Goal: Information Seeking & Learning: Learn about a topic

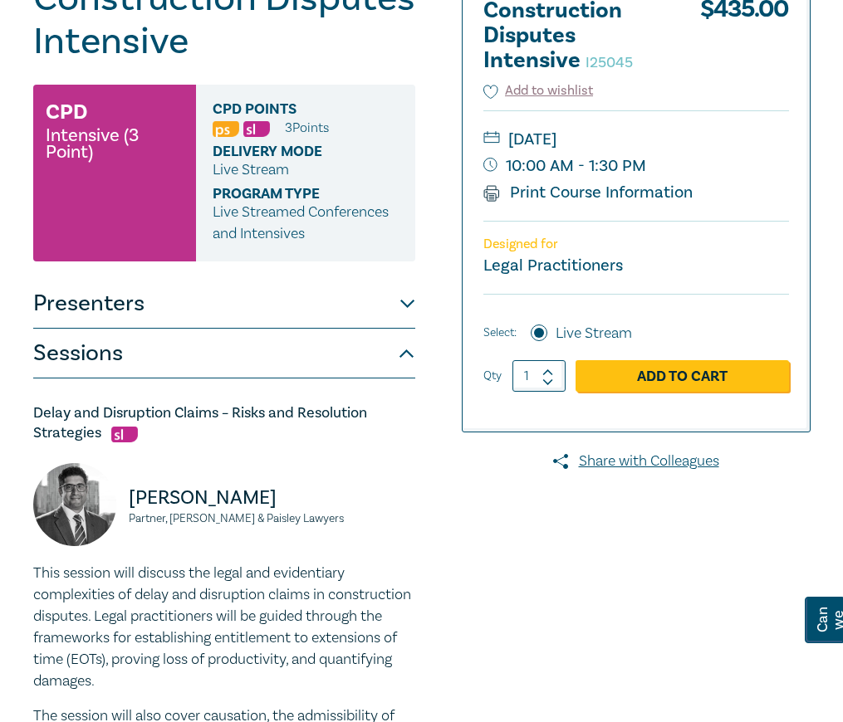
scroll to position [32, 0]
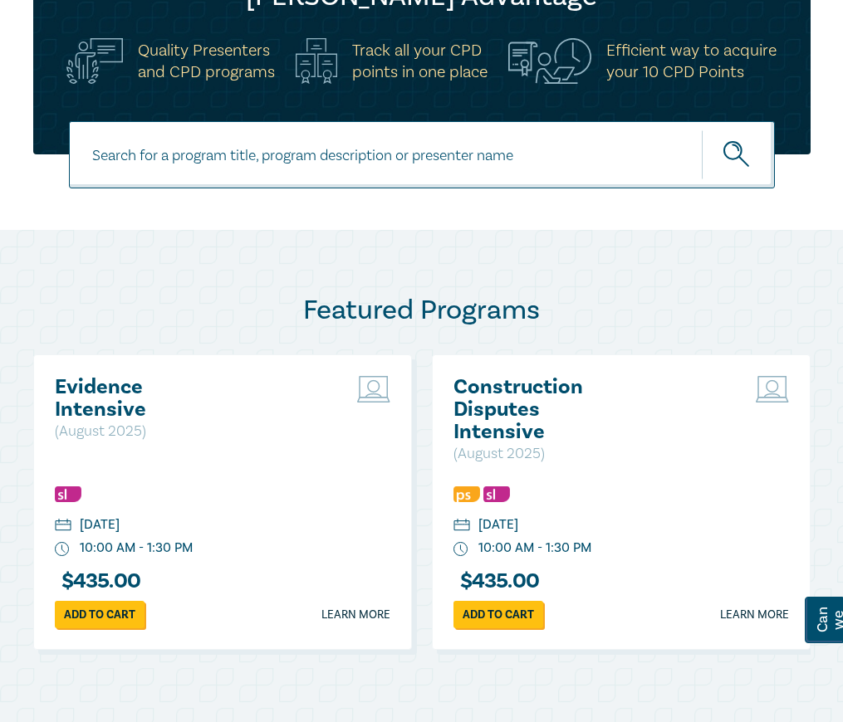
scroll to position [398, 0]
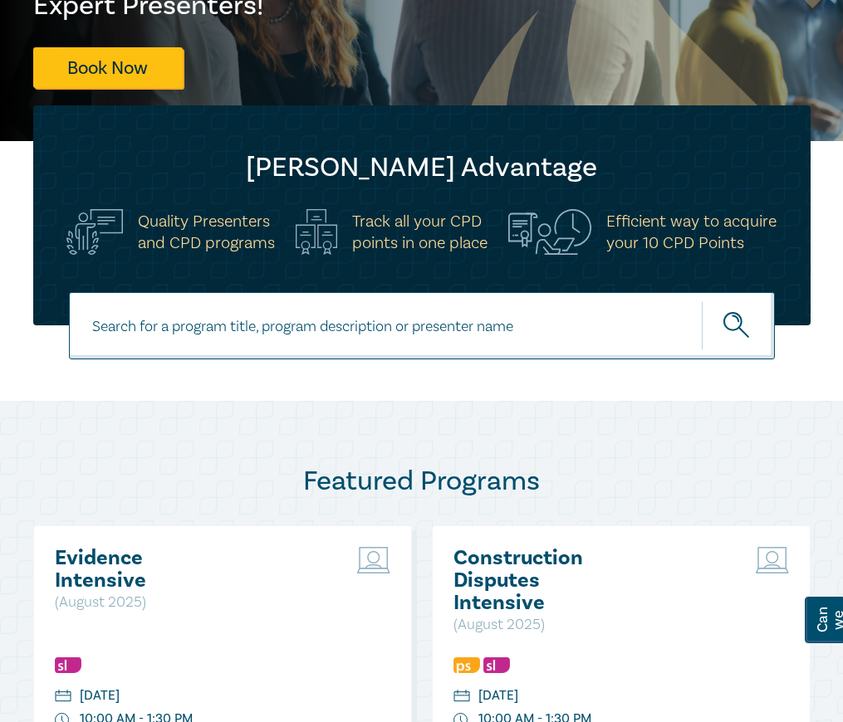
click at [125, 340] on input at bounding box center [422, 325] width 706 height 67
type input "contract law intensive"
click at [702, 301] on button "submit" at bounding box center [738, 326] width 73 height 51
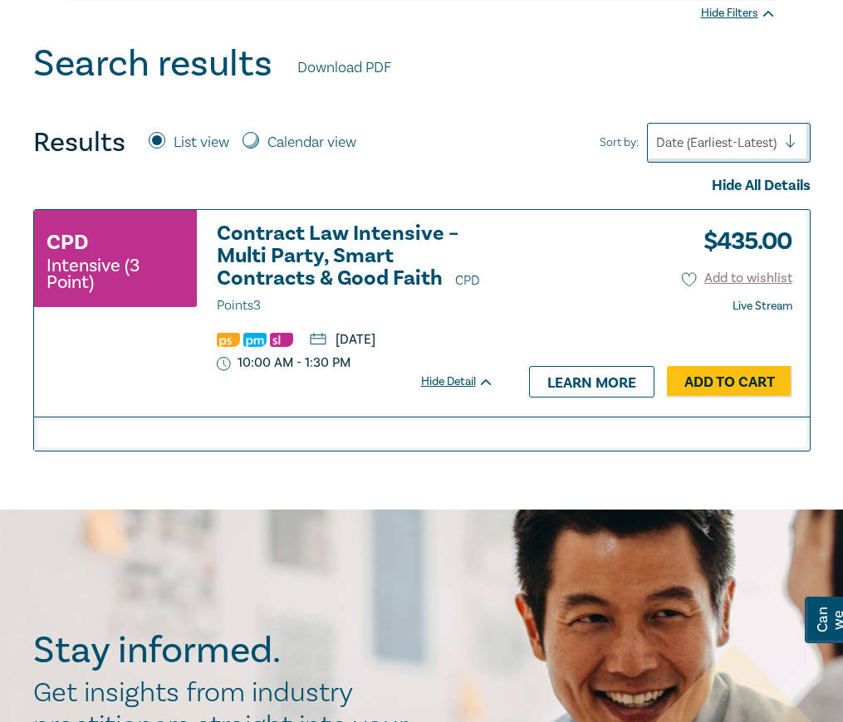
scroll to position [581, 0]
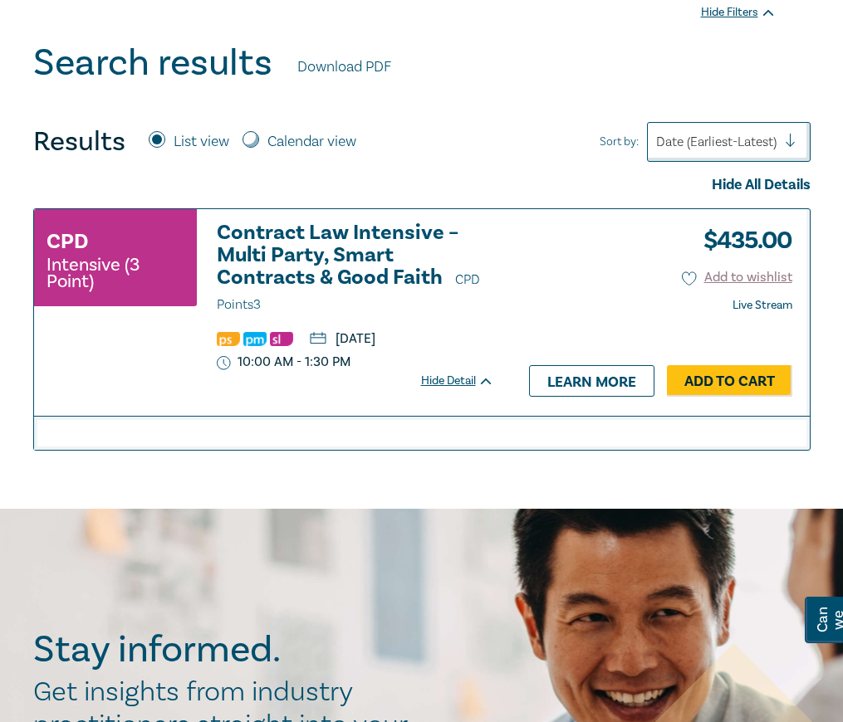
click at [301, 253] on h3 "Contract Law Intensive – Multi Party, Smart Contracts & Good Faith CPD Points 3" at bounding box center [355, 269] width 277 height 95
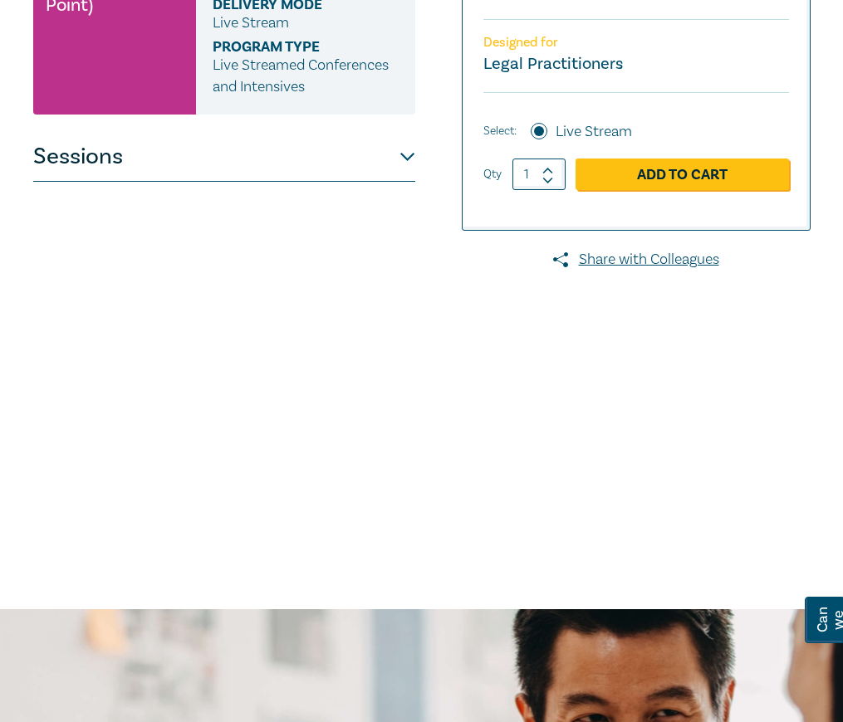
scroll to position [498, 0]
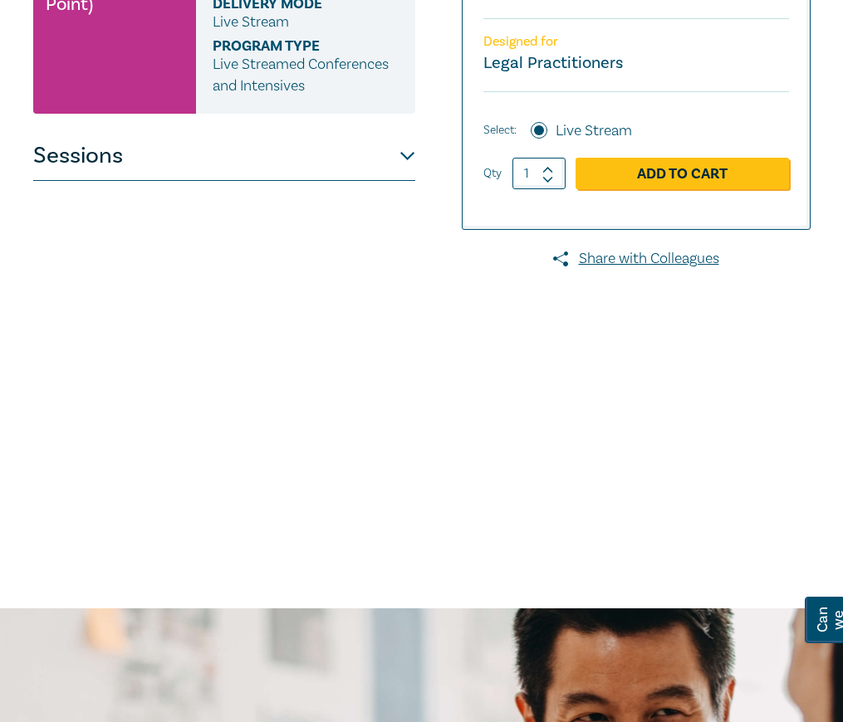
click at [408, 131] on button "Sessions" at bounding box center [224, 156] width 382 height 50
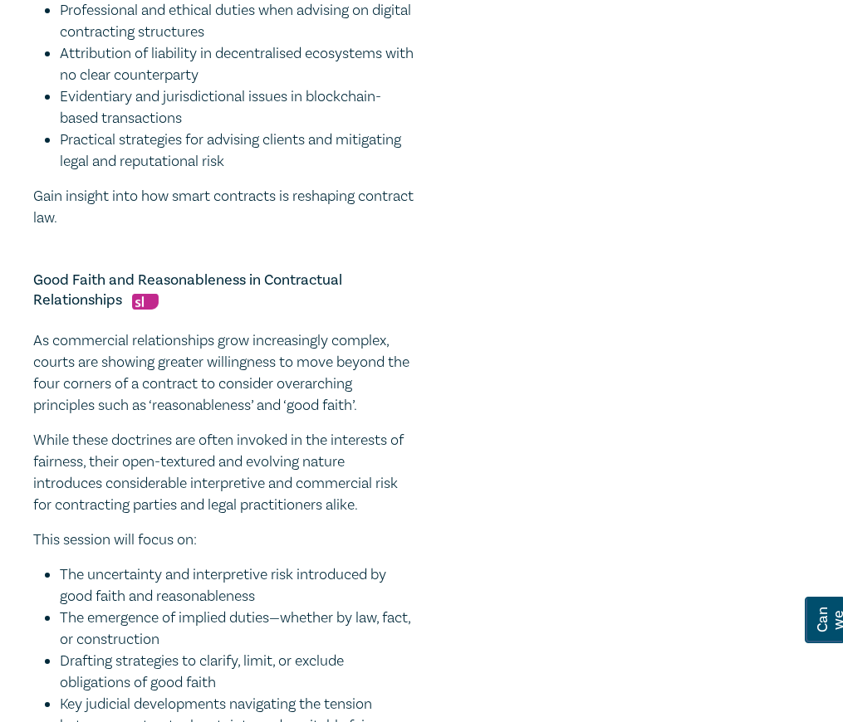
scroll to position [1744, 0]
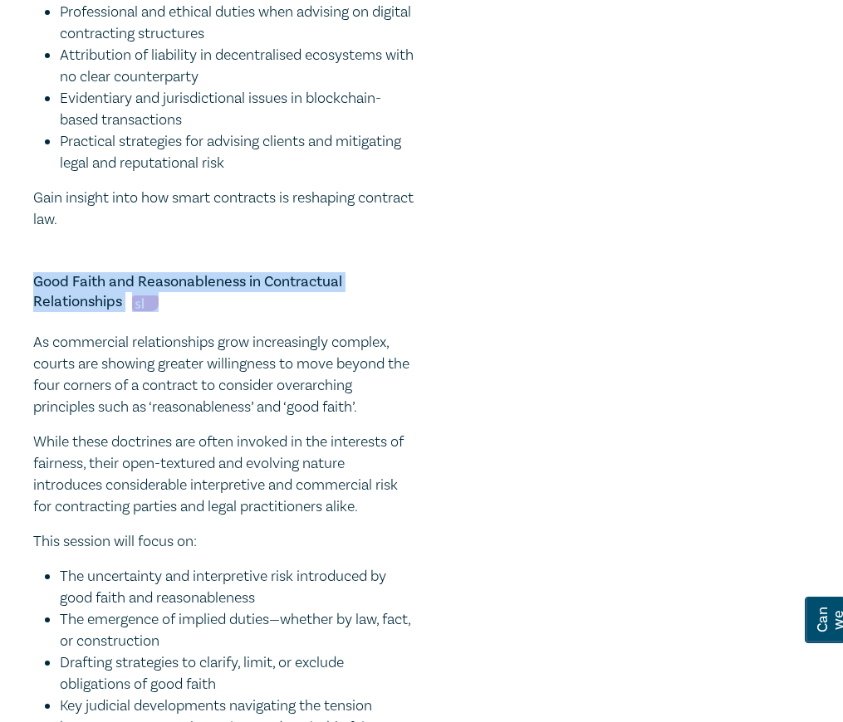
drag, startPoint x: 36, startPoint y: 242, endPoint x: 169, endPoint y: 265, distance: 134.9
click at [169, 272] on h5 "Good Faith and Reasonableness in Contractual Relationships" at bounding box center [224, 292] width 382 height 40
copy h5 "Good Faith and Reasonableness in Contractual Relationships"
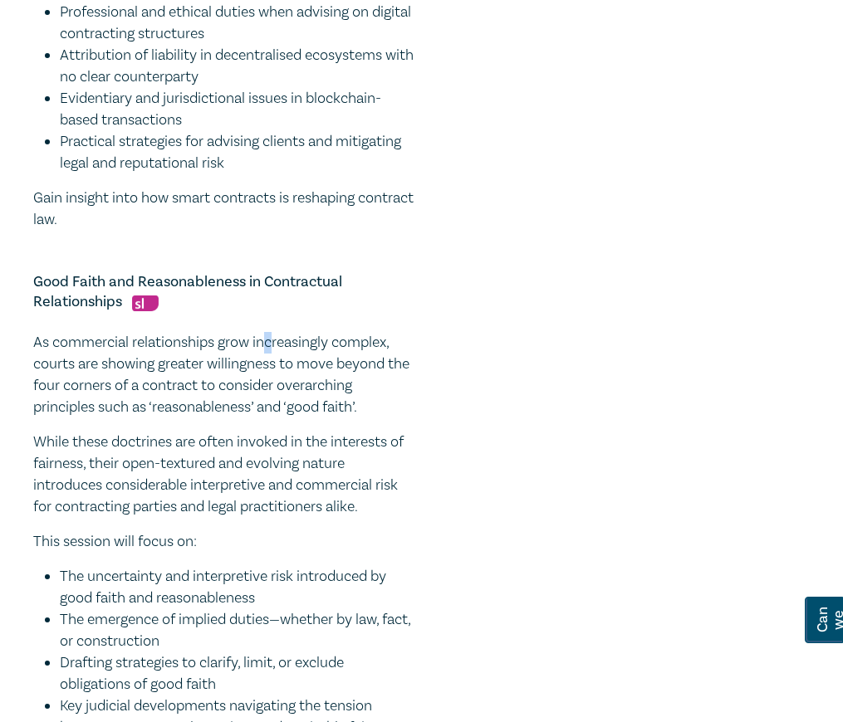
click at [271, 332] on p "As commercial relationships grow increasingly complex, courts are showing great…" at bounding box center [224, 375] width 382 height 86
click at [249, 332] on p "As commercial relationships grow increasingly complex, courts are showing great…" at bounding box center [224, 375] width 382 height 86
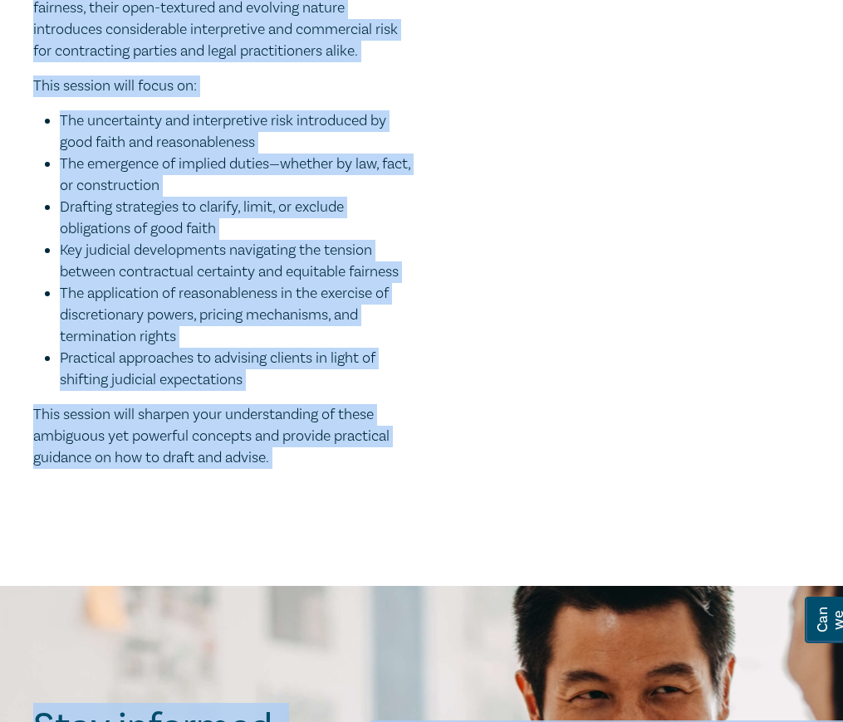
scroll to position [2335, 0]
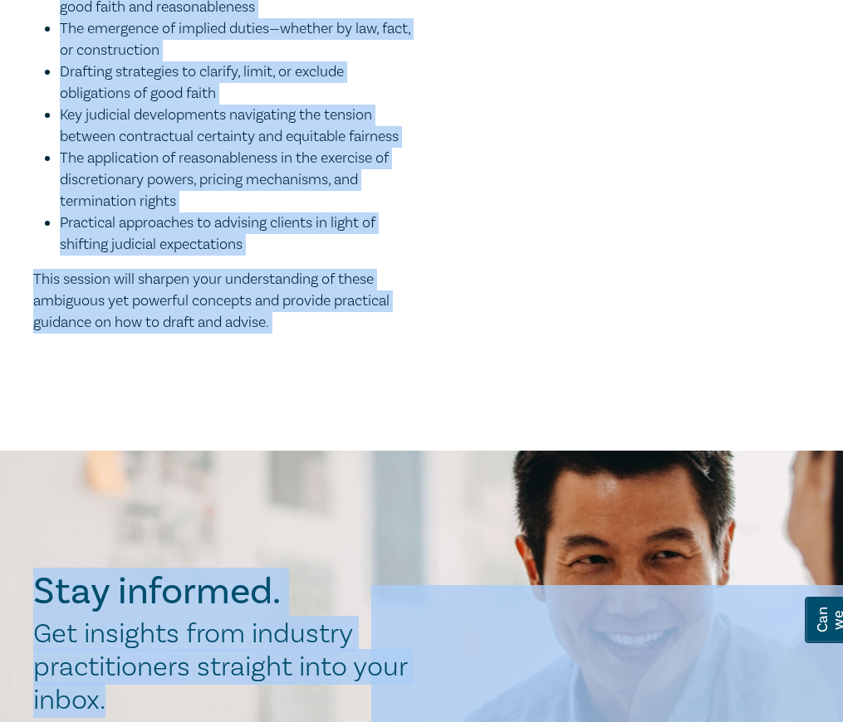
drag, startPoint x: 33, startPoint y: 296, endPoint x: 285, endPoint y: 291, distance: 251.6
click at [285, 291] on div "As commercial relationships grow increasingly complex, courts are showing great…" at bounding box center [224, 37] width 382 height 593
copy div "As commercial relationships grow increasingly complex, courts are showing great…"
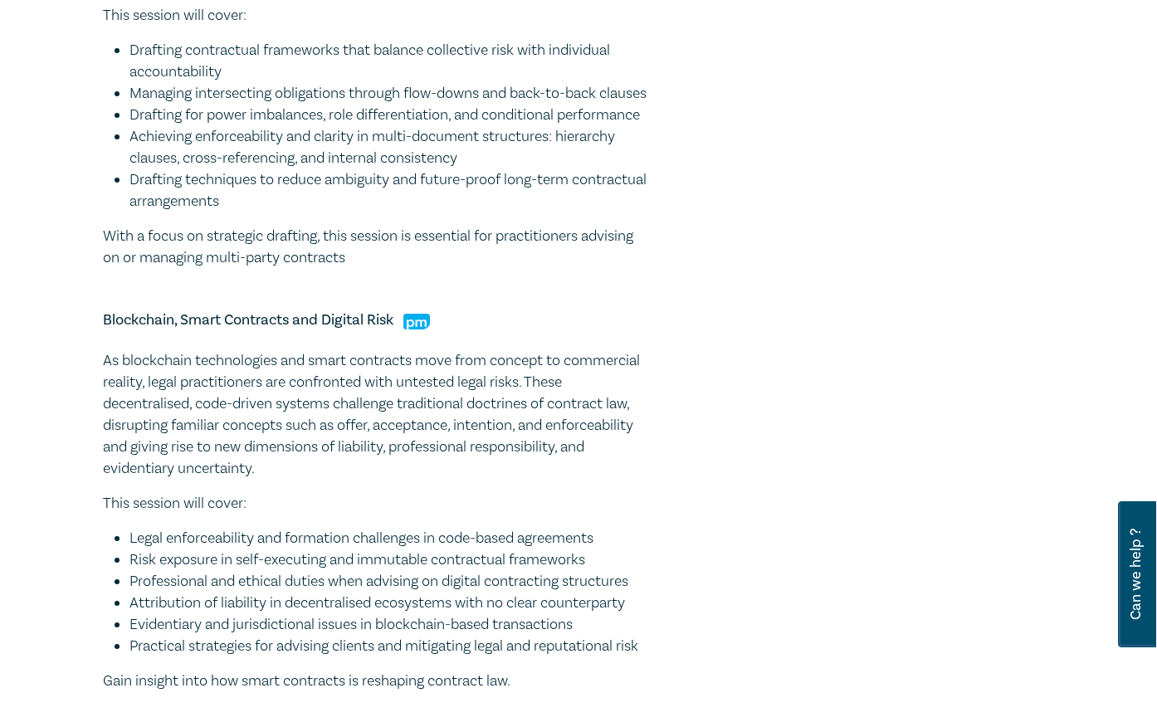
scroll to position [757, 0]
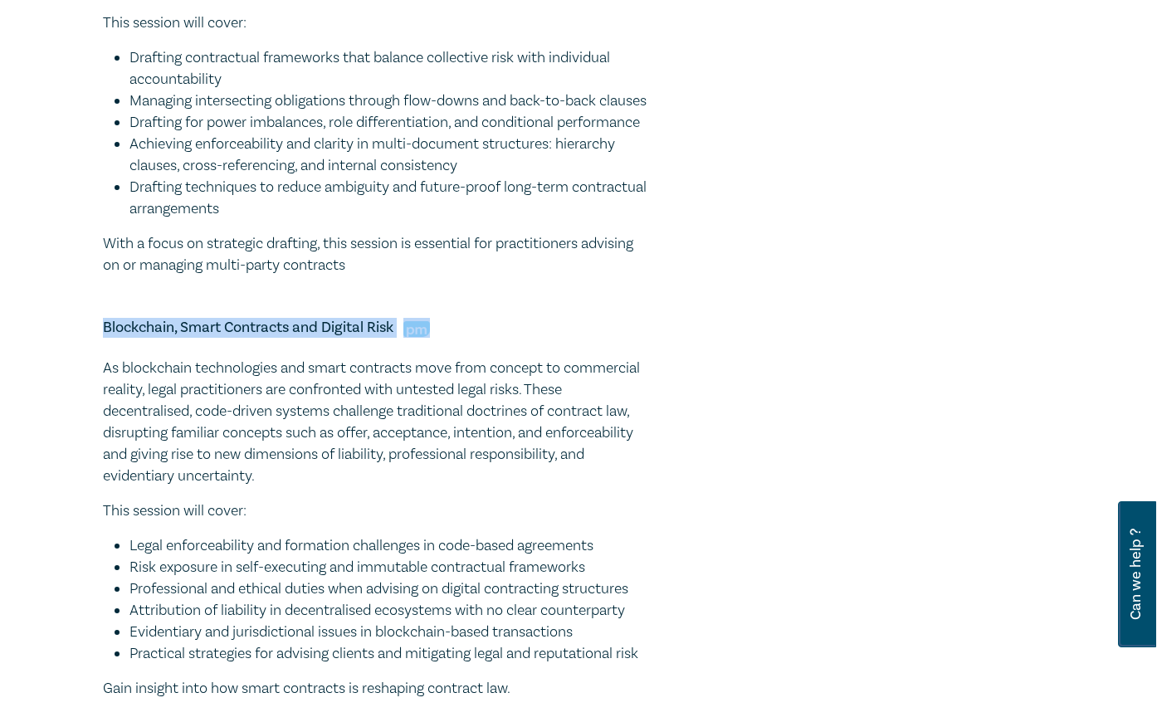
drag, startPoint x: 105, startPoint y: 369, endPoint x: 441, endPoint y: 365, distance: 335.5
click at [441, 338] on h5 "Blockchain, Smart Contracts and Digital Risk" at bounding box center [377, 328] width 548 height 20
copy h5 "Blockchain, Smart Contracts and Digital Risk"
click at [177, 428] on p "As blockchain technologies and smart contracts move from concept to commercial …" at bounding box center [377, 423] width 548 height 130
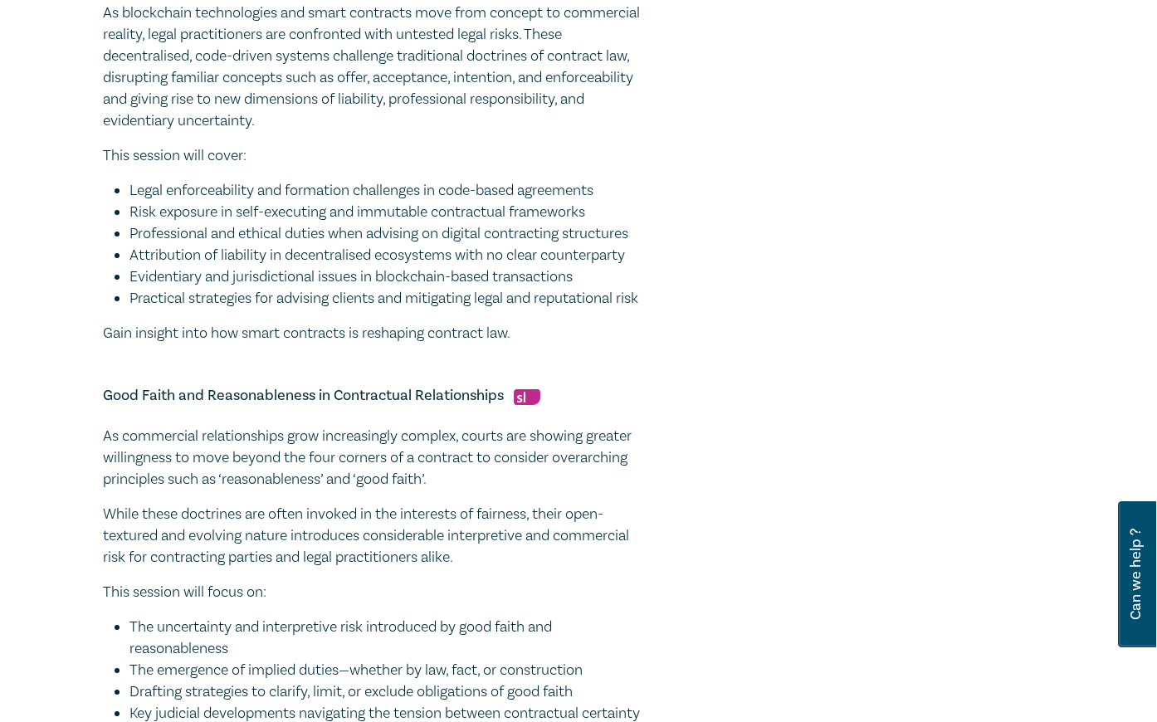
scroll to position [1007, 0]
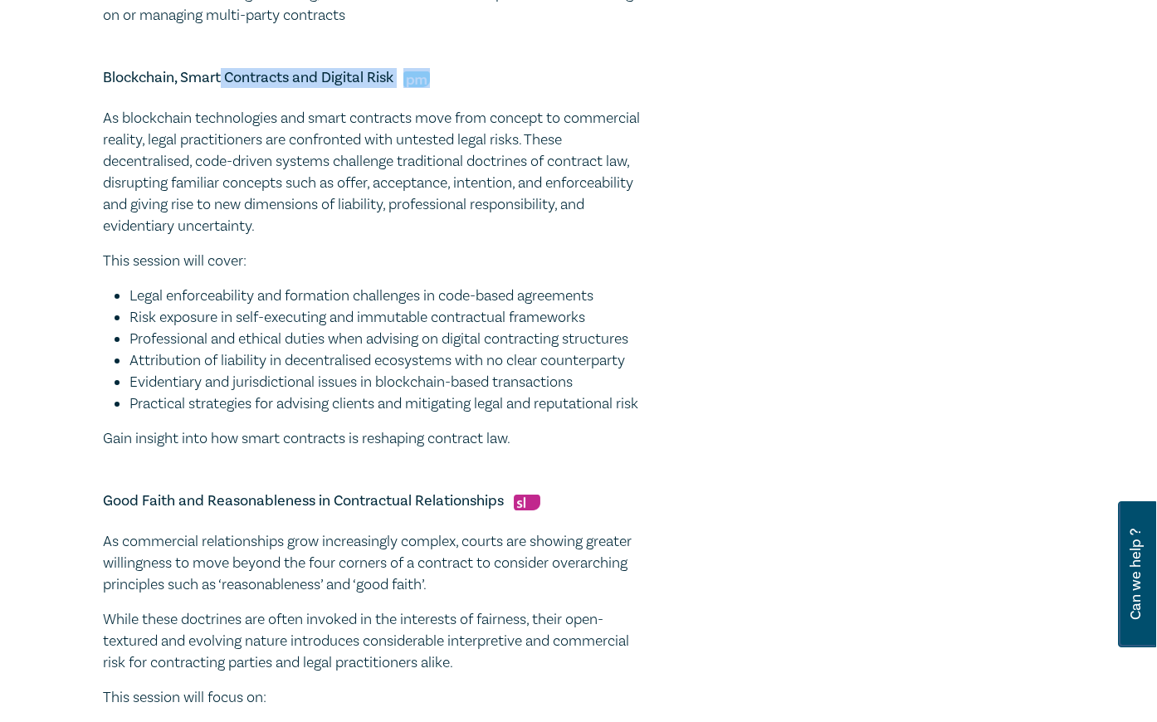
drag, startPoint x: 105, startPoint y: 410, endPoint x: 547, endPoint y: 493, distance: 450.3
click at [547, 450] on div "As blockchain technologies and smart contracts move from concept to commercial …" at bounding box center [377, 279] width 548 height 342
copy div "As blockchain technologies and smart contracts move from concept to commercial …"
click at [312, 272] on p "This session will cover:" at bounding box center [377, 262] width 548 height 22
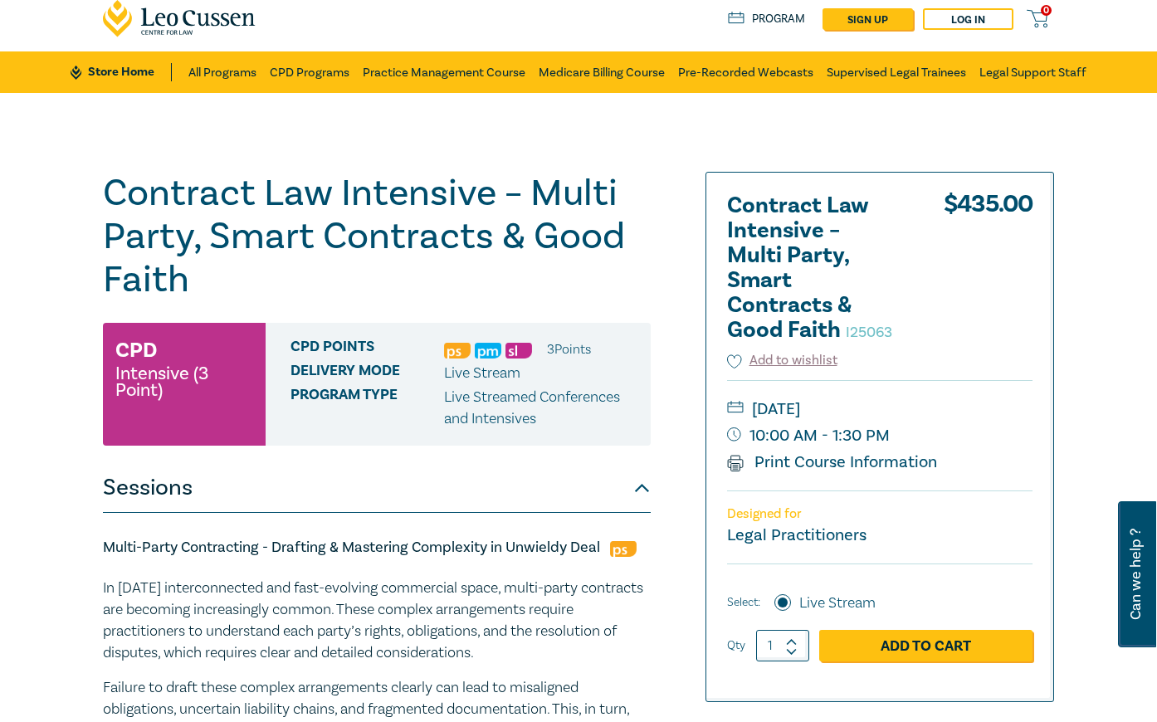
scroll to position [0, 0]
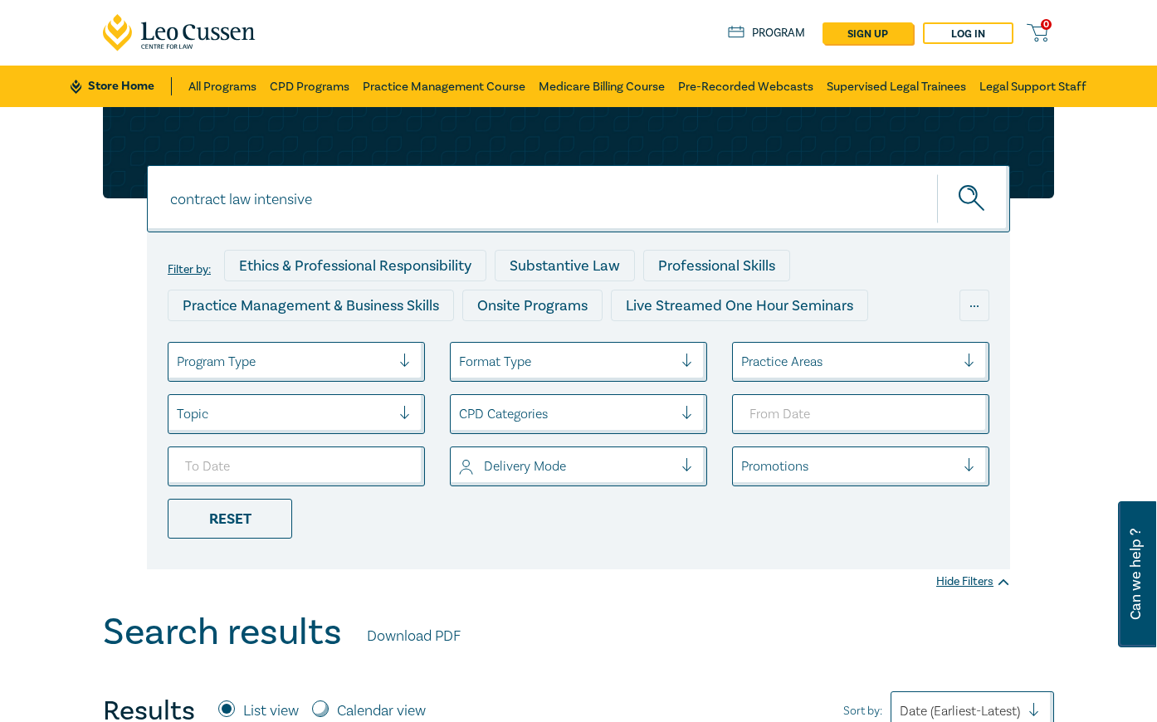
drag, startPoint x: 329, startPoint y: 201, endPoint x: 105, endPoint y: 206, distance: 223.4
click at [105, 206] on div "contract law intensive contract law intensive contract law intensive Filter by:…" at bounding box center [578, 338] width 971 height 462
type input "cryptocurrency"
click at [937, 174] on button "submit" at bounding box center [973, 199] width 73 height 51
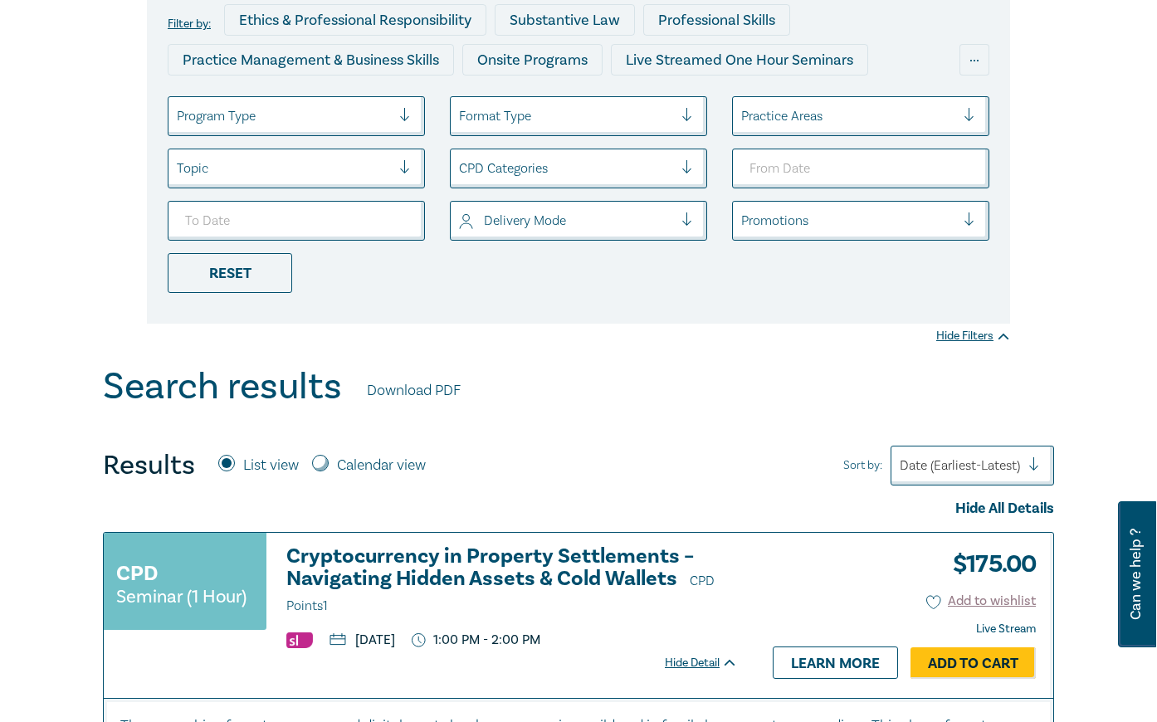
scroll to position [415, 0]
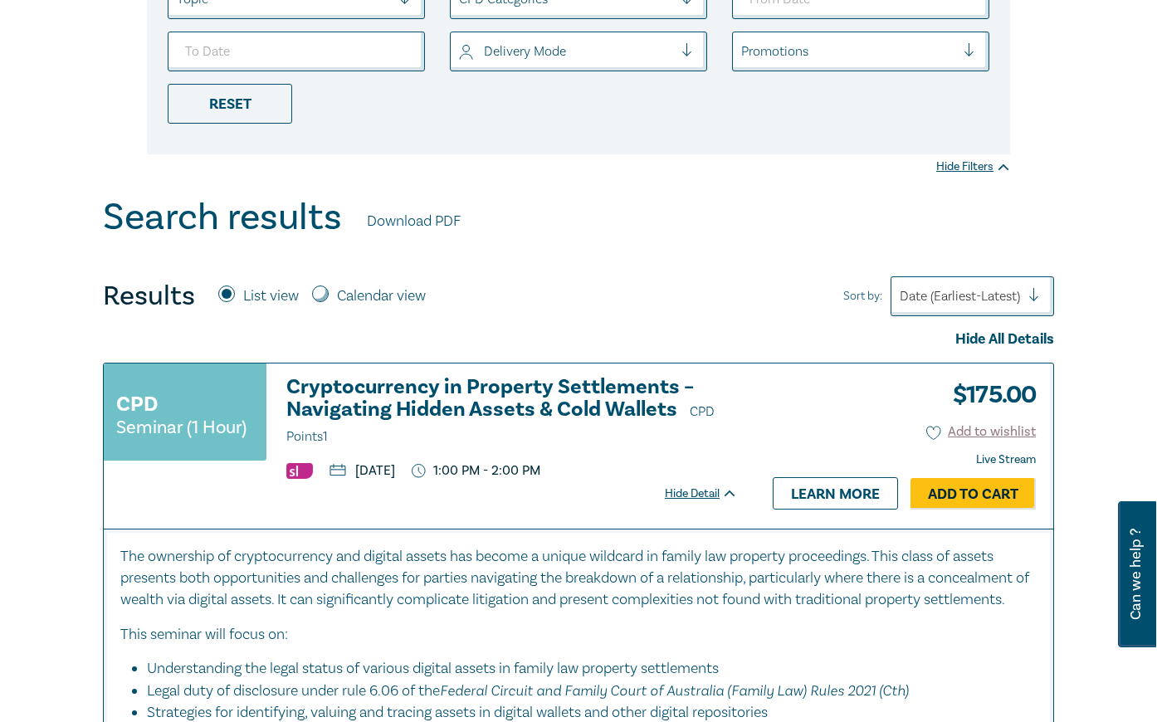
click at [365, 399] on h3 "Cryptocurrency in Property Settlements – Navigating Hidden Assets & Cold Wallet…" at bounding box center [512, 412] width 452 height 72
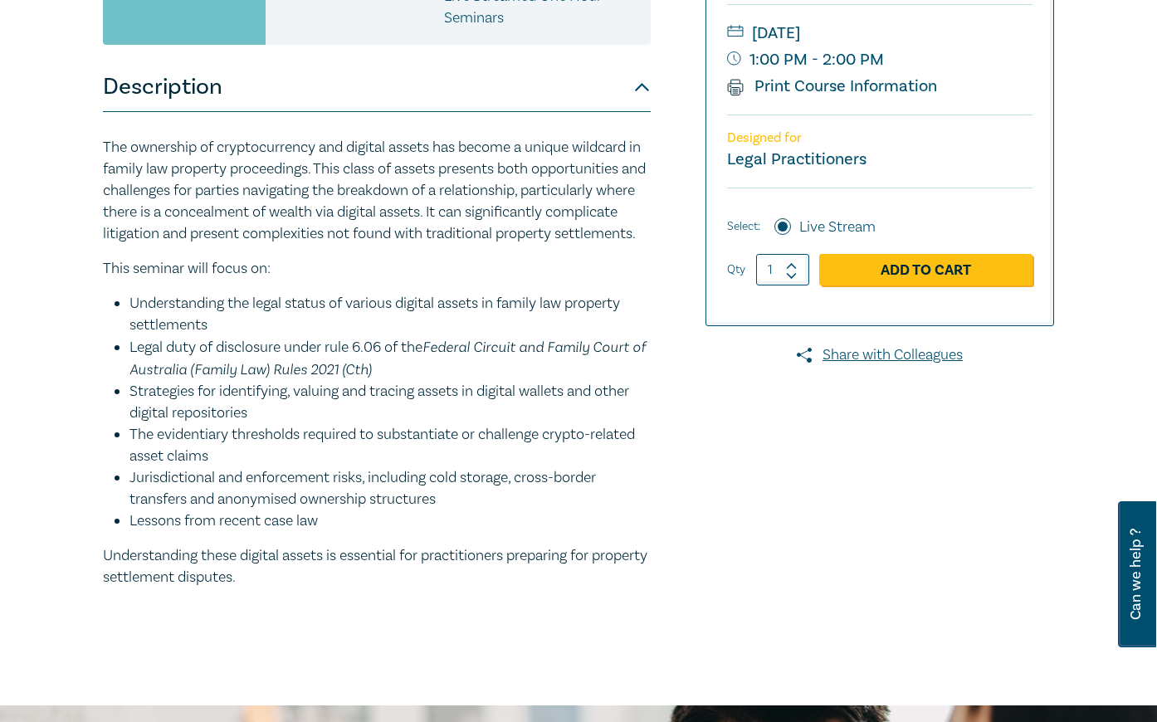
scroll to position [581, 0]
